Goal: Task Accomplishment & Management: Use online tool/utility

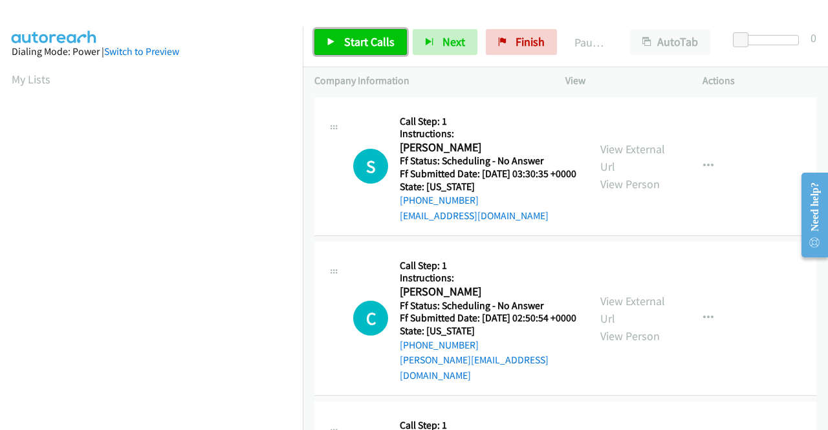
click at [369, 34] on span "Start Calls" at bounding box center [369, 41] width 50 height 15
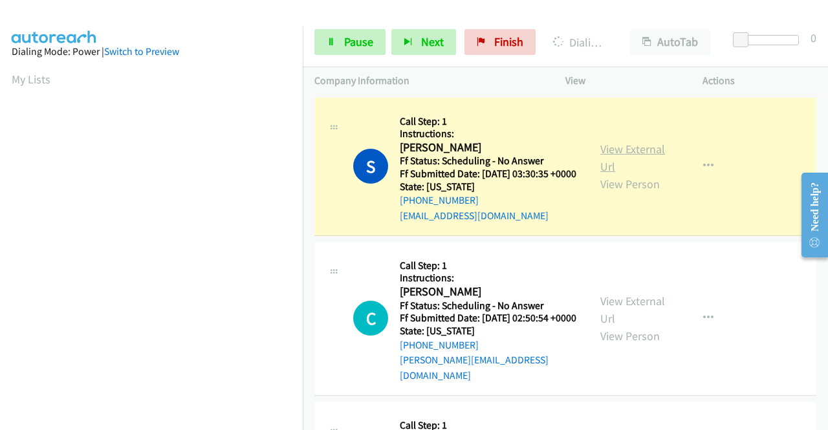
click at [620, 157] on link "View External Url" at bounding box center [632, 158] width 65 height 32
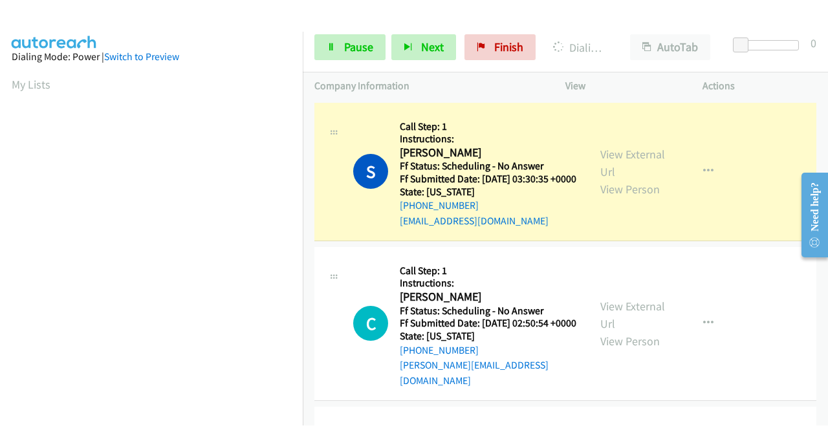
scroll to position [295, 0]
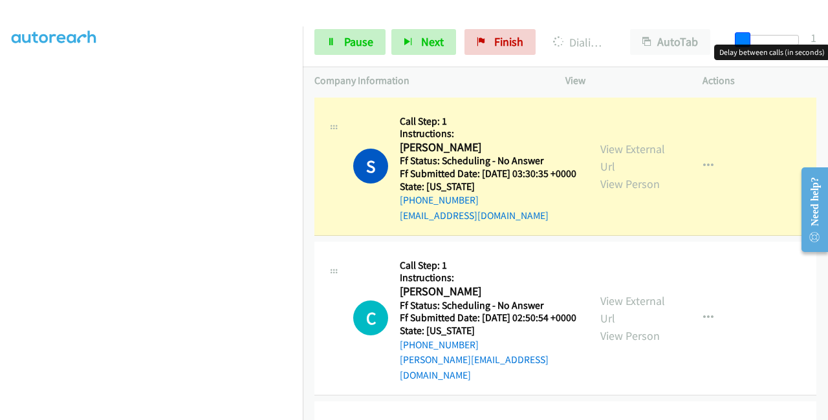
drag, startPoint x: 740, startPoint y: 35, endPoint x: 822, endPoint y: 32, distance: 82.8
click at [822, 41] on div "Start Calls Pause Next Finish Dialing [PERSON_NAME] AutoTab AutoTab 1" at bounding box center [565, 42] width 525 height 50
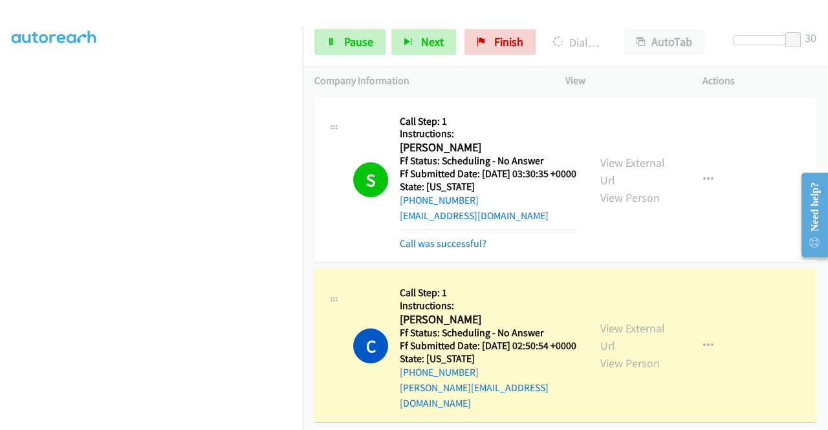
scroll to position [0, 0]
click at [602, 342] on link "View External Url" at bounding box center [632, 337] width 65 height 32
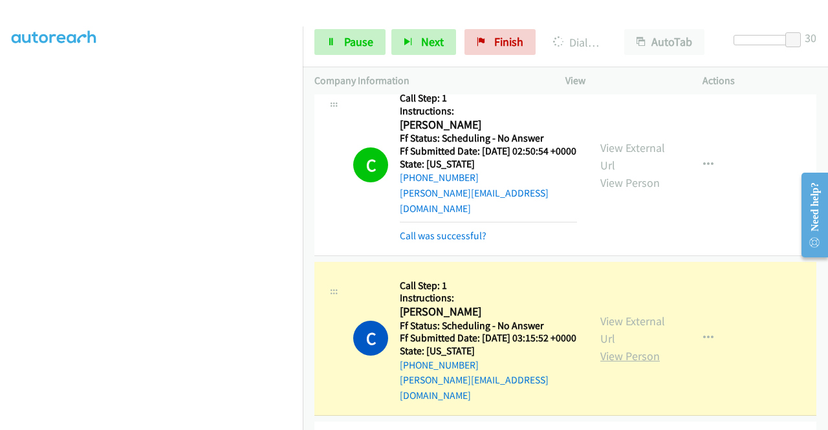
scroll to position [259, 0]
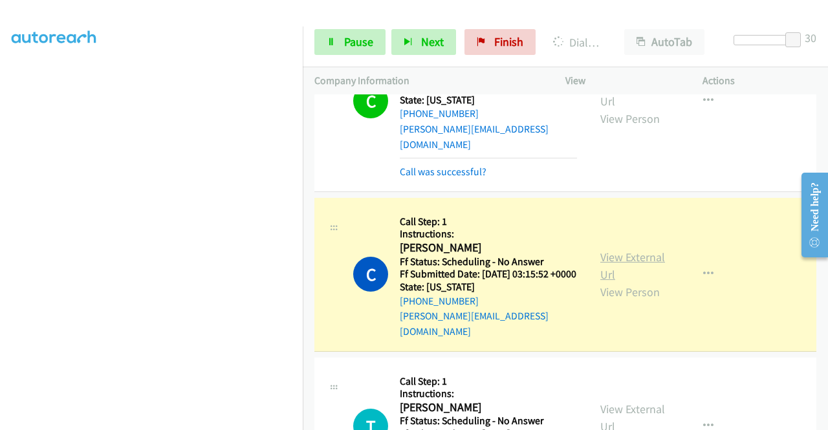
click at [617, 264] on link "View External Url" at bounding box center [632, 266] width 65 height 32
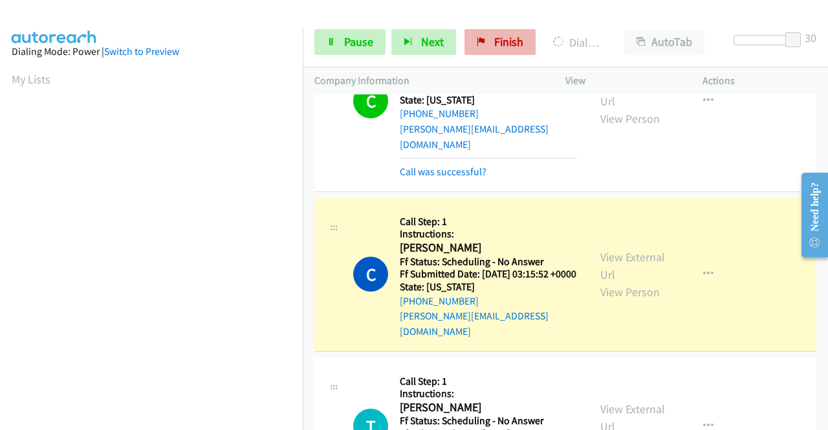
scroll to position [295, 0]
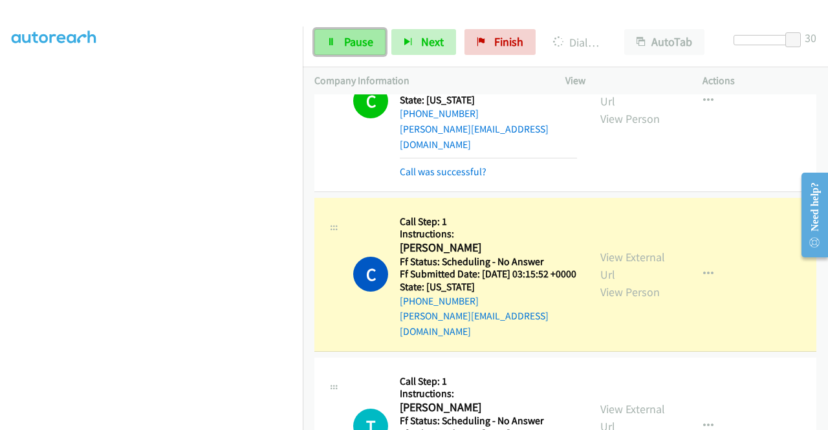
click at [369, 37] on span "Pause" at bounding box center [358, 41] width 29 height 15
